Goal: Navigation & Orientation: Find specific page/section

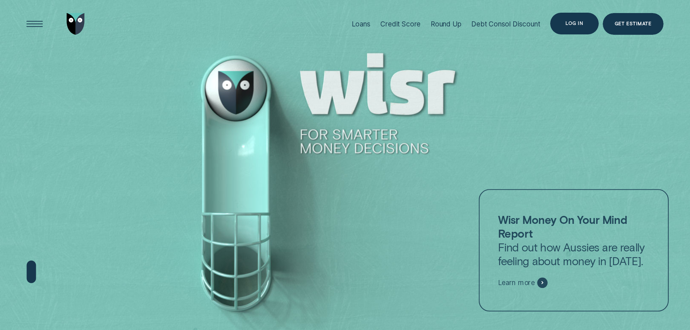
click at [579, 22] on div "Log in" at bounding box center [574, 23] width 18 height 4
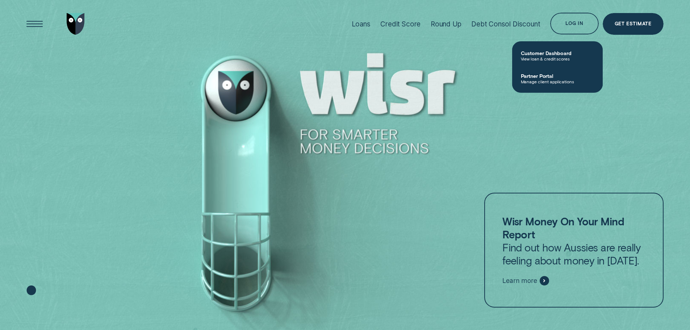
click at [546, 58] on span "View loan & credit scores" at bounding box center [557, 58] width 73 height 5
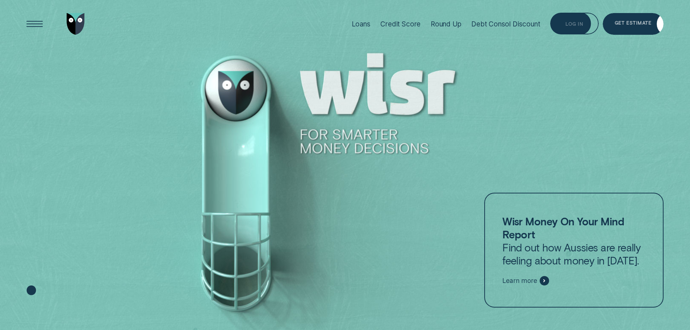
click at [579, 19] on div "Log in" at bounding box center [574, 24] width 48 height 22
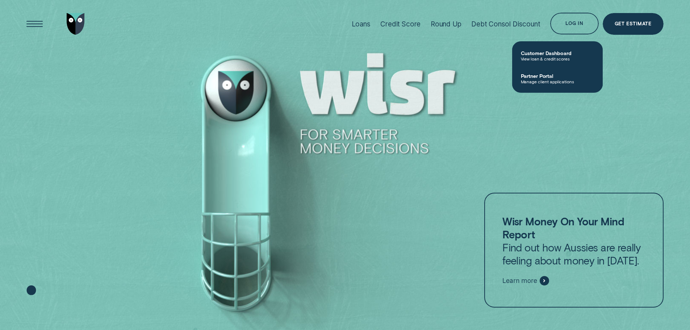
click at [540, 55] on span "Customer Dashboard" at bounding box center [557, 53] width 73 height 6
